Goal: Task Accomplishment & Management: Manage account settings

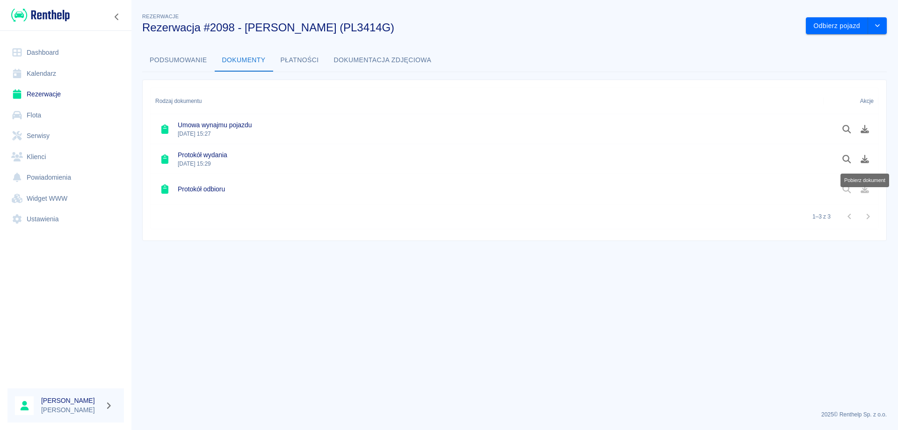
click at [59, 89] on link "Rezerwacje" at bounding box center [65, 94] width 117 height 21
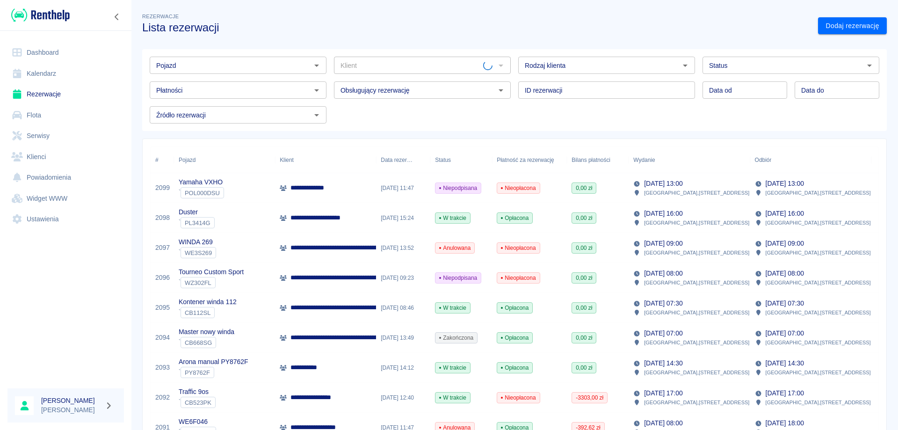
click at [188, 67] on input "Pojazd" at bounding box center [231, 65] width 156 height 12
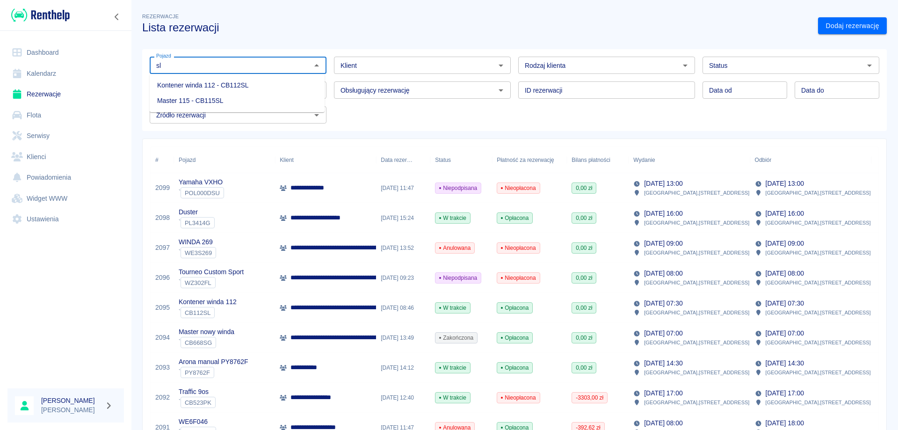
type input "s"
click at [190, 82] on li "Skoda [PERSON_NAME] - ZPL96106" at bounding box center [237, 85] width 175 height 15
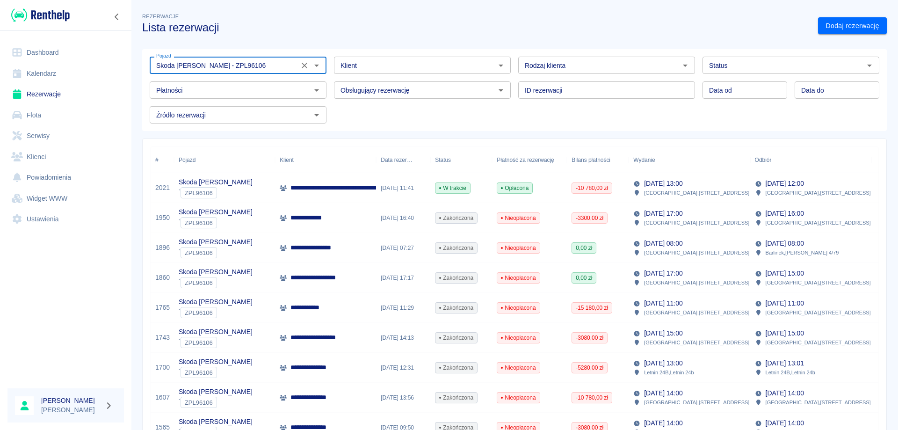
type input "Skoda [PERSON_NAME] - ZPL96106"
click at [339, 190] on p "**********" at bounding box center [367, 188] width 152 height 10
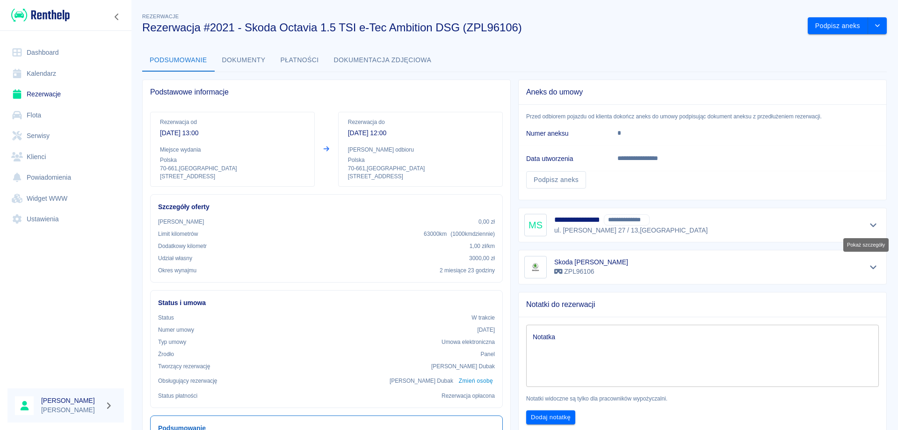
click at [872, 224] on button "Pokaż szczegóły" at bounding box center [873, 225] width 15 height 13
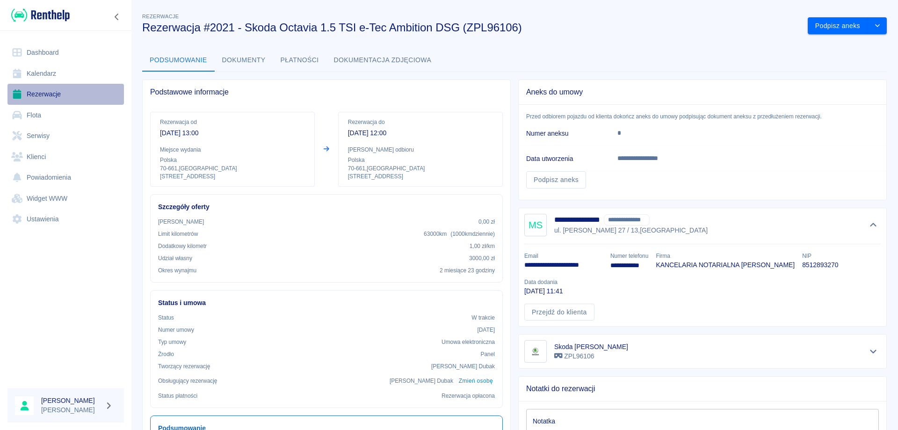
click at [40, 95] on link "Rezerwacje" at bounding box center [65, 94] width 117 height 21
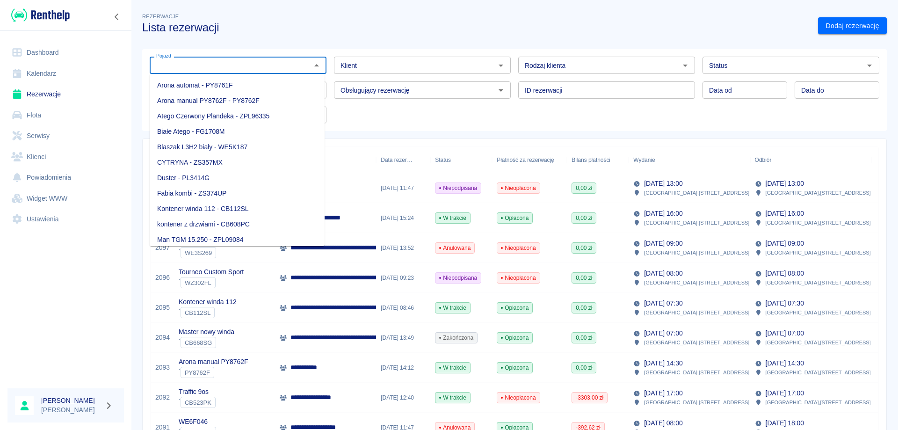
click at [173, 71] on input "Pojazd" at bounding box center [231, 65] width 156 height 12
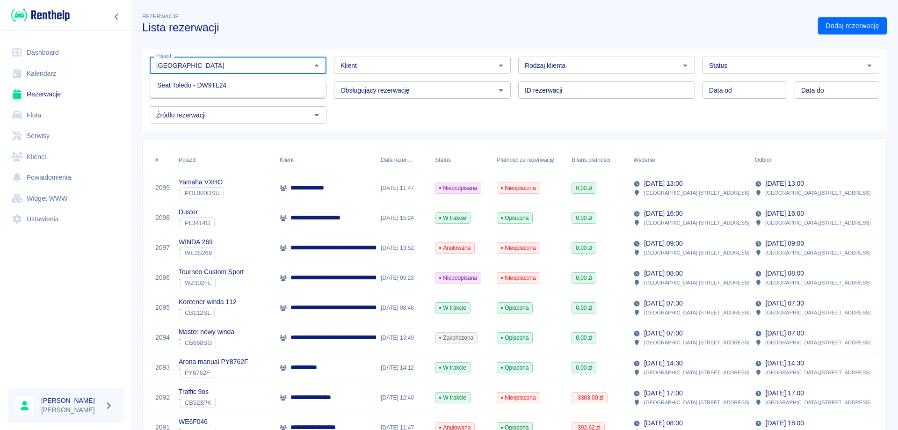
click at [197, 80] on li "Seat Toledo - DW9TL24" at bounding box center [237, 85] width 175 height 15
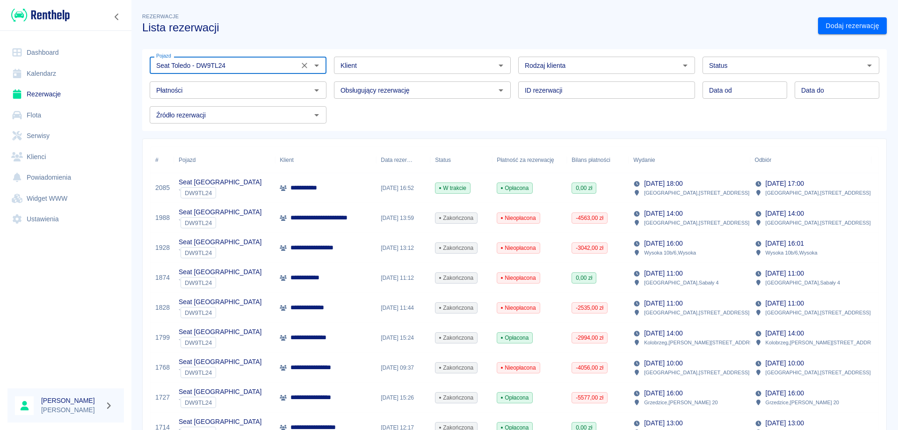
type input "Seat Toledo - DW9TL24"
click at [322, 192] on p "**********" at bounding box center [309, 188] width 36 height 10
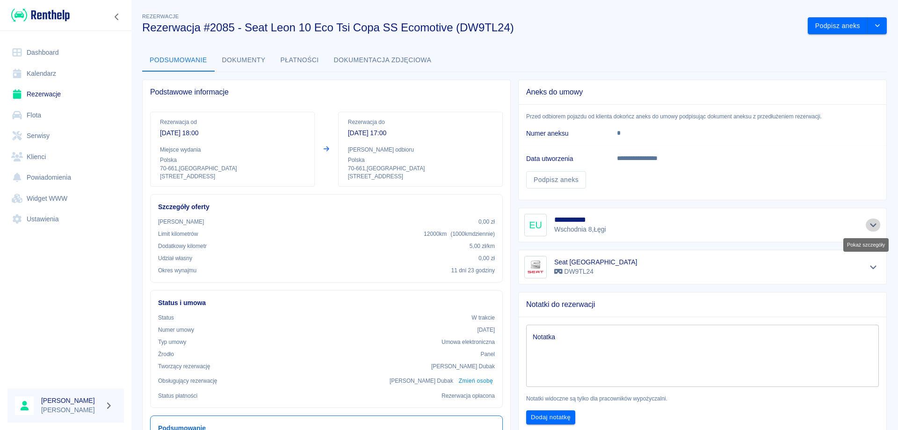
click at [868, 224] on icon "Pokaż szczegóły" at bounding box center [873, 225] width 11 height 8
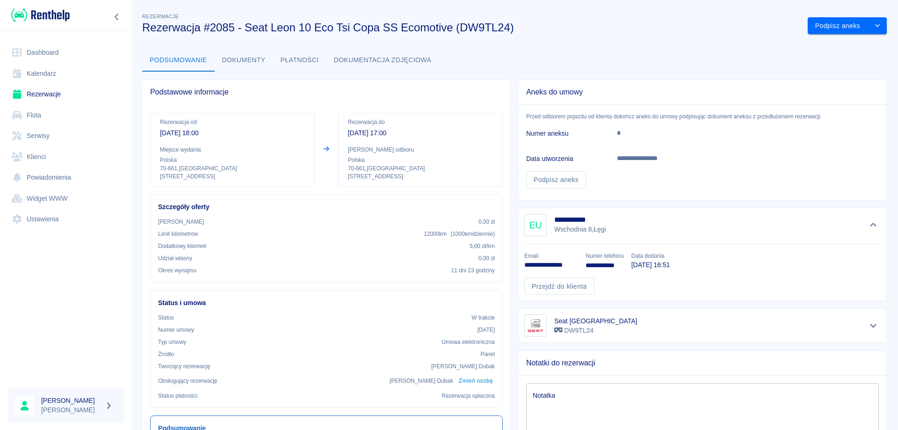
click at [45, 97] on link "Rezerwacje" at bounding box center [65, 94] width 117 height 21
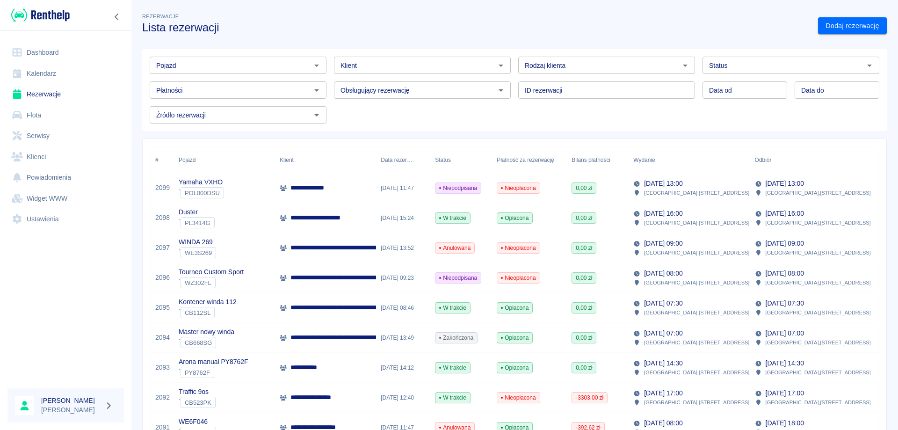
click at [263, 331] on div "Master nowy winda ` CB668SG" at bounding box center [224, 338] width 101 height 30
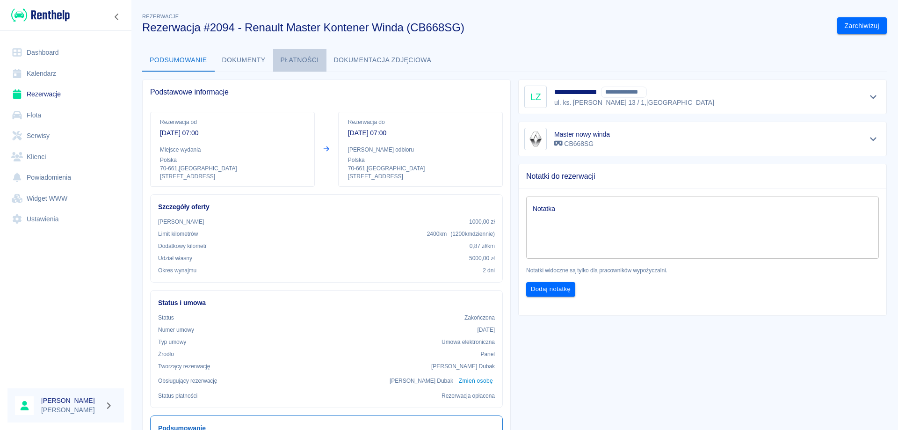
click at [310, 63] on button "Płatności" at bounding box center [299, 60] width 53 height 22
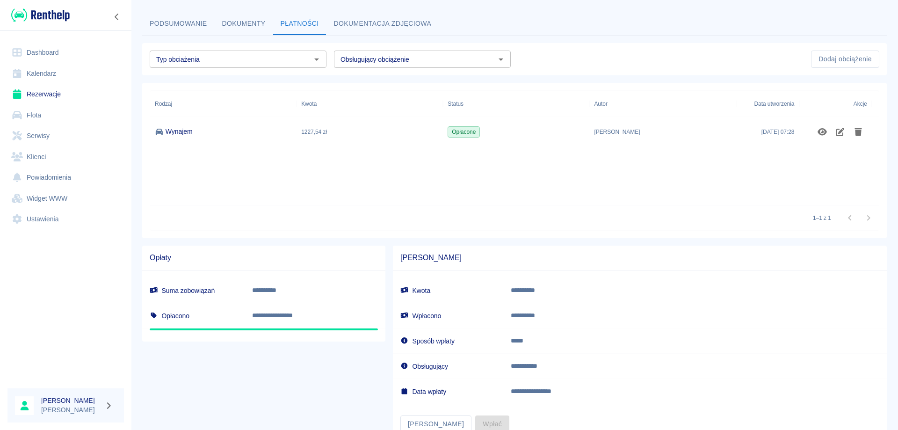
scroll to position [70, 0]
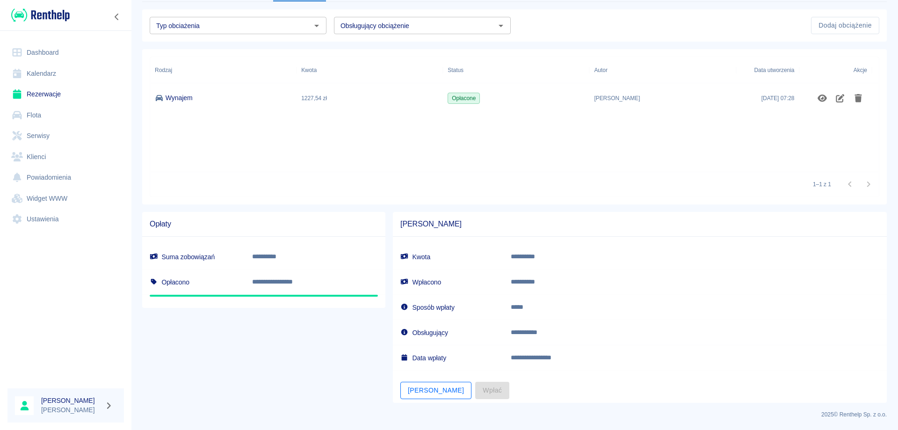
click at [410, 387] on button "[PERSON_NAME]" at bounding box center [436, 390] width 71 height 17
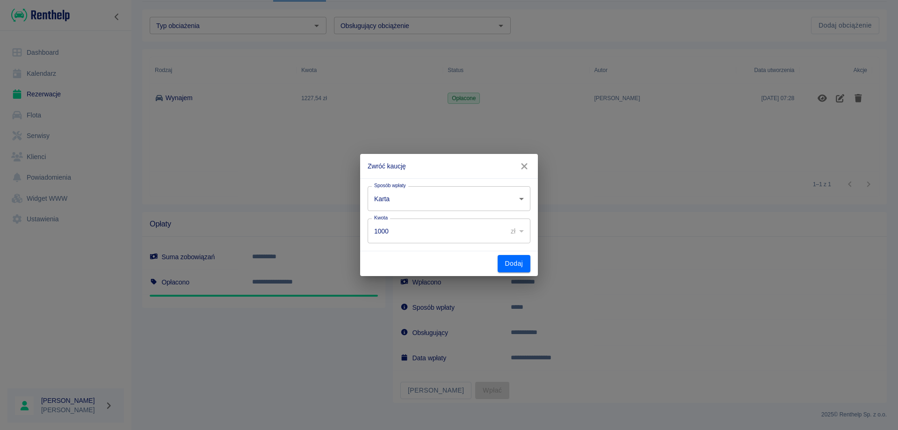
click at [450, 199] on body "**********" at bounding box center [449, 215] width 898 height 430
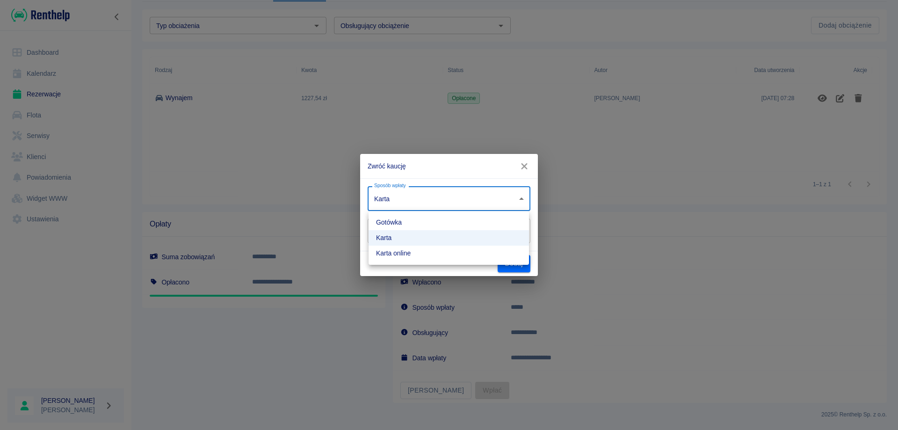
click at [435, 246] on ul "Gotówka Karta Karta online" at bounding box center [449, 238] width 160 height 54
click at [434, 251] on li "Karta online" at bounding box center [449, 253] width 160 height 15
type input "online_card_authorization"
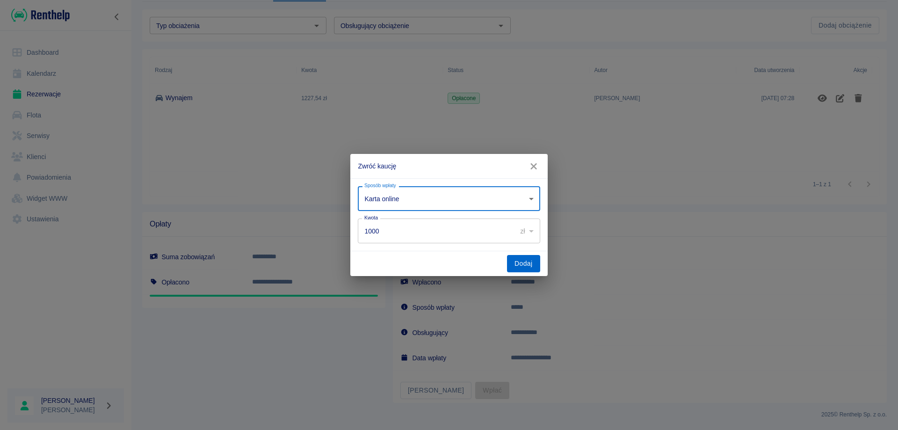
click at [509, 266] on button "Dodaj" at bounding box center [523, 263] width 33 height 17
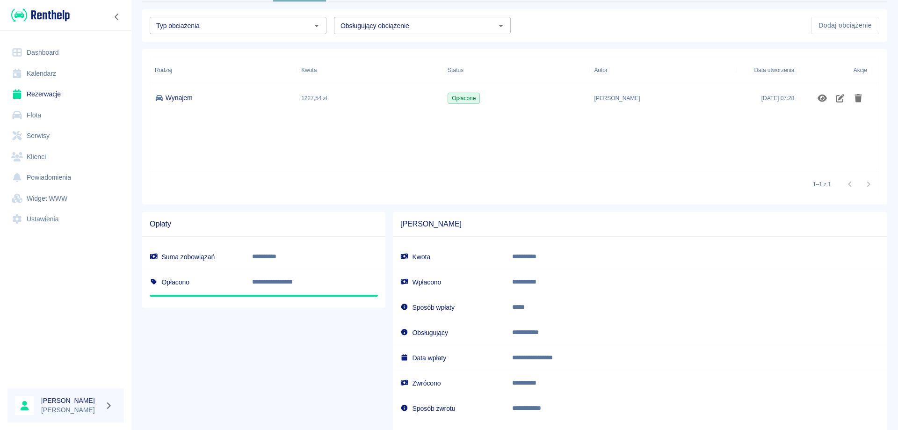
click at [56, 92] on link "Rezerwacje" at bounding box center [65, 94] width 117 height 21
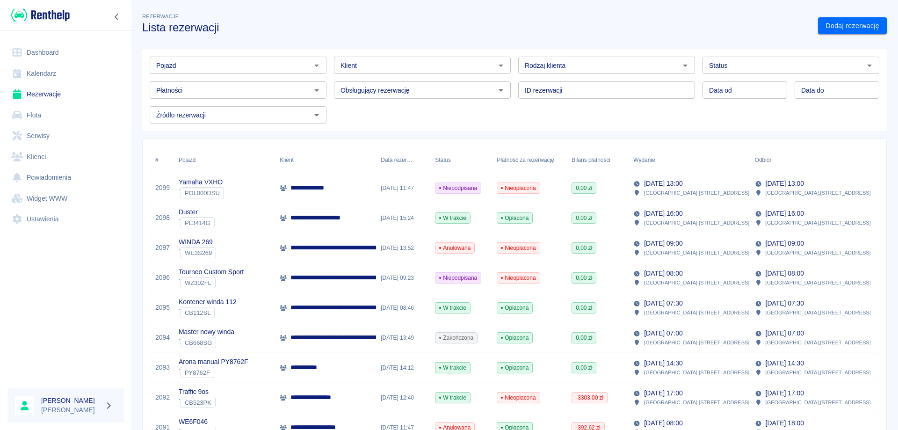
click at [359, 341] on p "**********" at bounding box center [386, 338] width 191 height 10
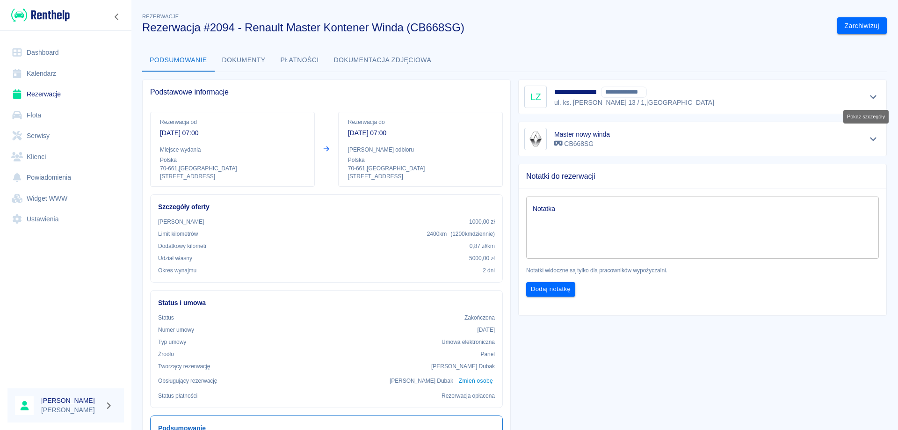
click at [868, 101] on icon "Pokaż szczegóły" at bounding box center [873, 97] width 11 height 8
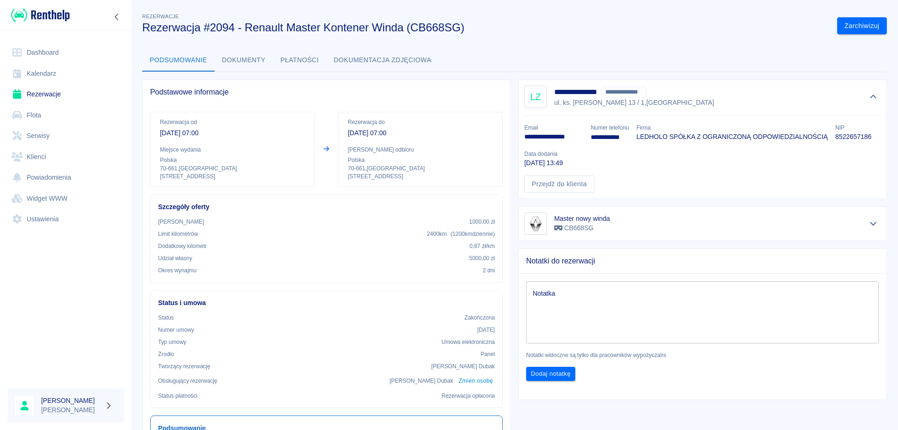
click at [856, 137] on p "8522657186" at bounding box center [854, 137] width 36 height 10
copy p "8522657186"
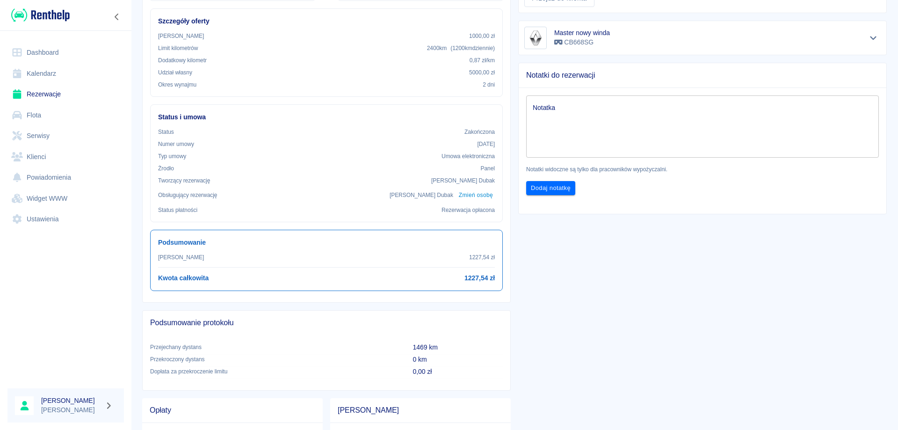
scroll to position [140, 0]
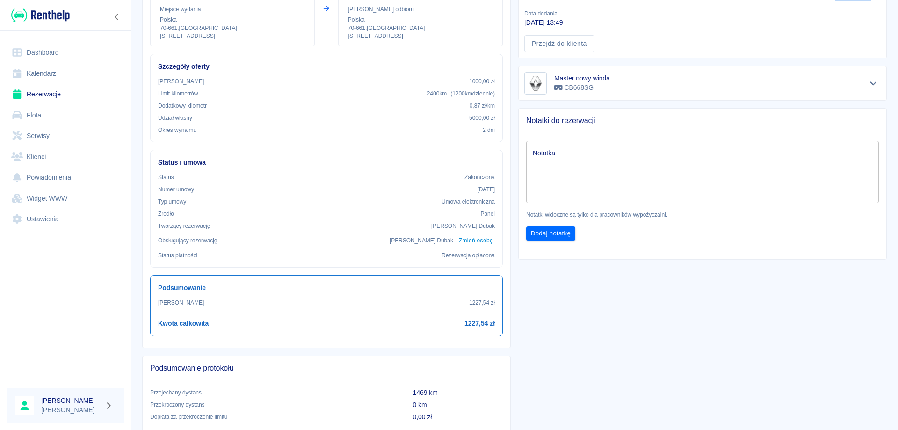
click at [56, 95] on link "Rezerwacje" at bounding box center [65, 94] width 117 height 21
